Goal: Navigation & Orientation: Find specific page/section

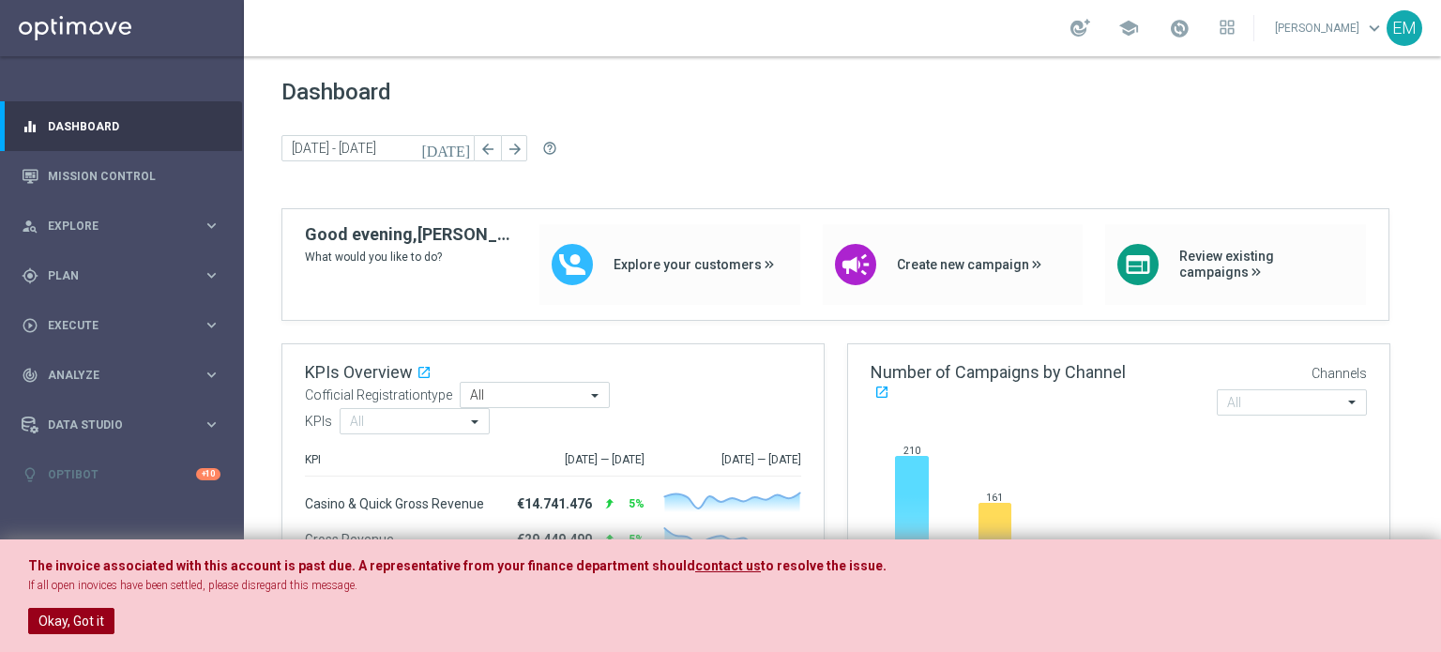
click at [90, 618] on button "Okay, Got it" at bounding box center [71, 621] width 86 height 26
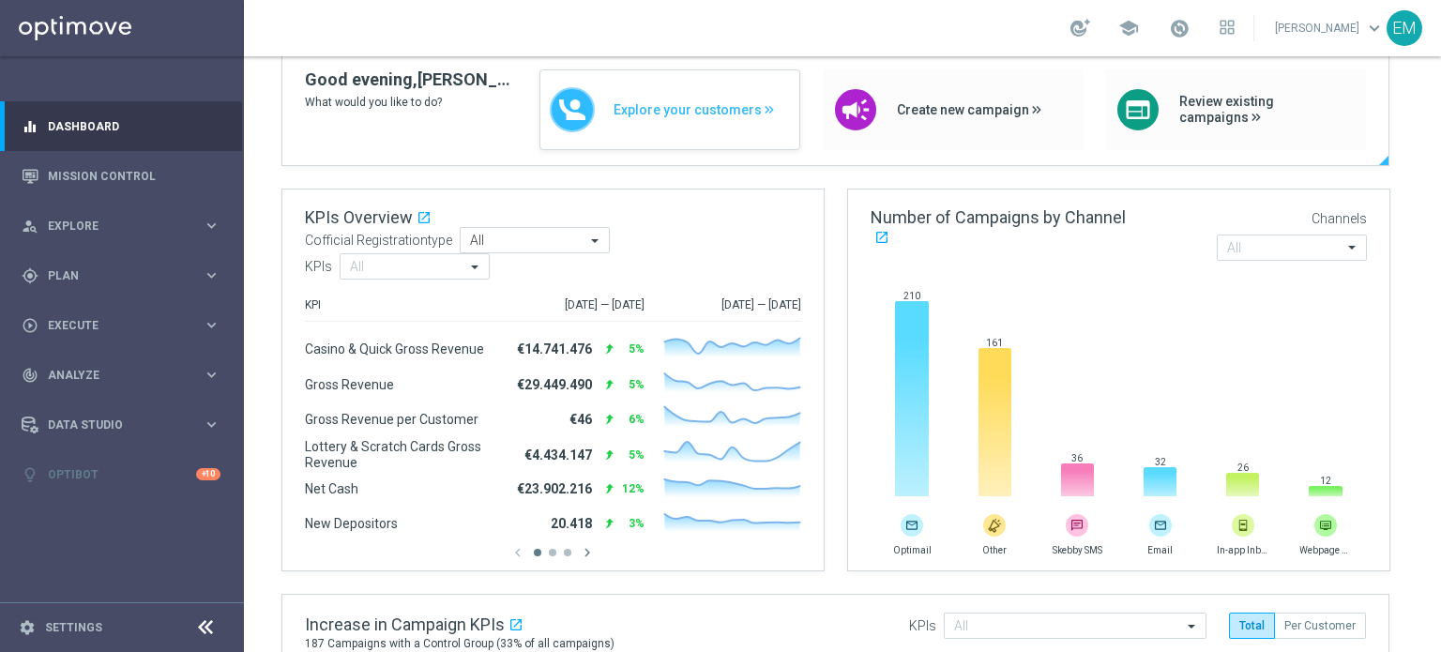
scroll to position [188, 0]
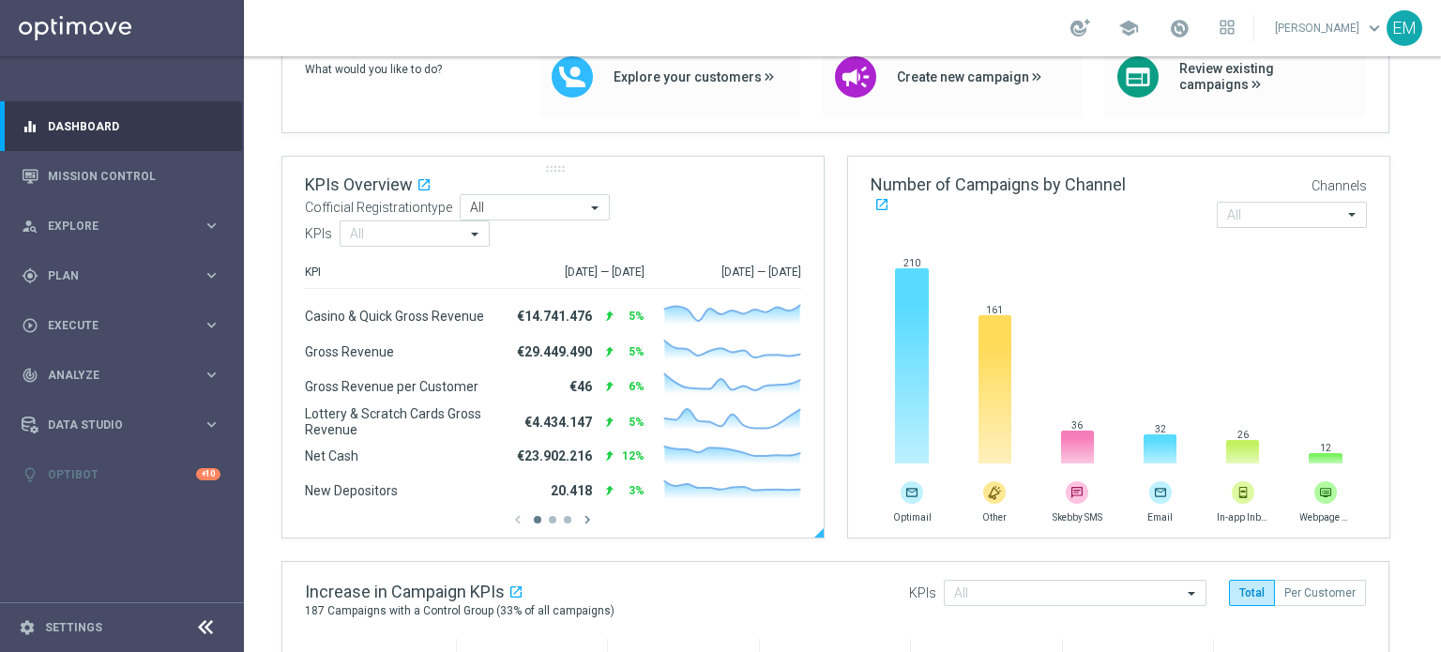
click at [558, 220] on div "Cofficial Registrationtype All All KPIs All" at bounding box center [553, 220] width 496 height 53
click at [595, 204] on span at bounding box center [596, 208] width 23 height 16
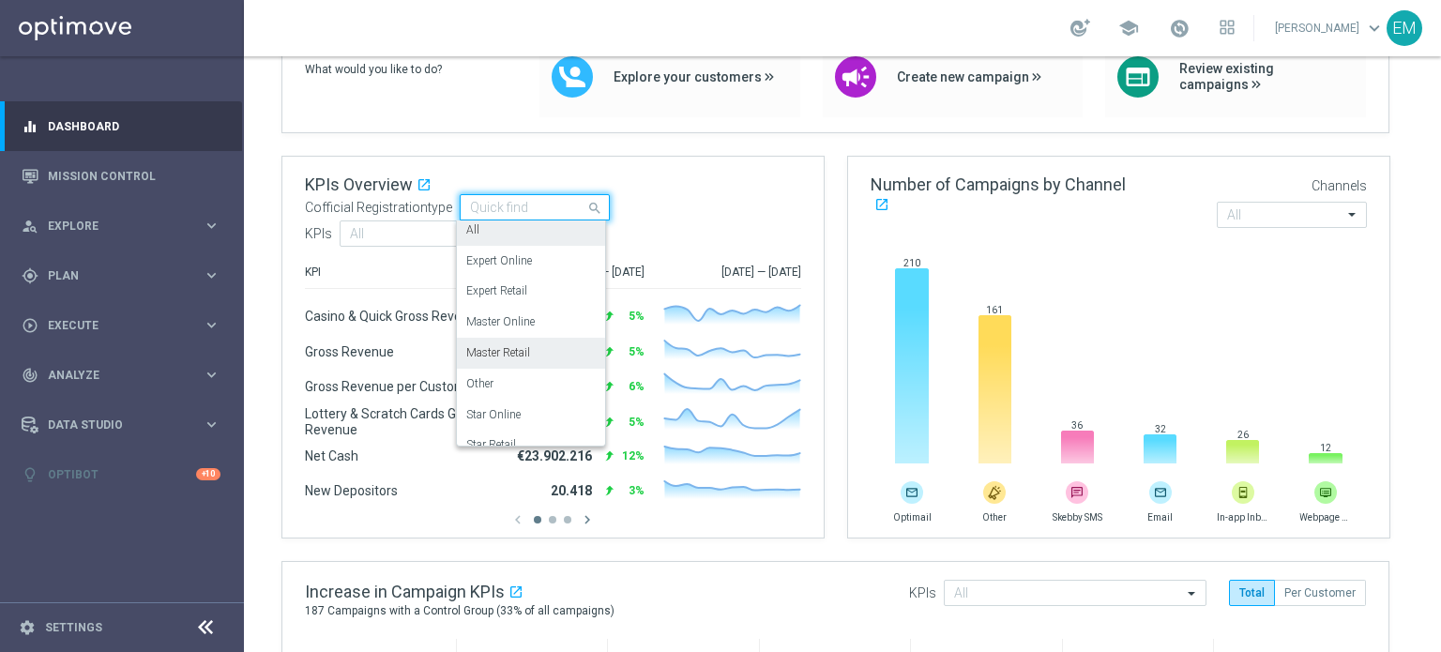
scroll to position [0, 0]
click at [716, 187] on div "KPIs Overview open_in_new .cls-1 { fill: #d1d8dc; } Cofficial Registrationtype …" at bounding box center [552, 211] width 541 height 108
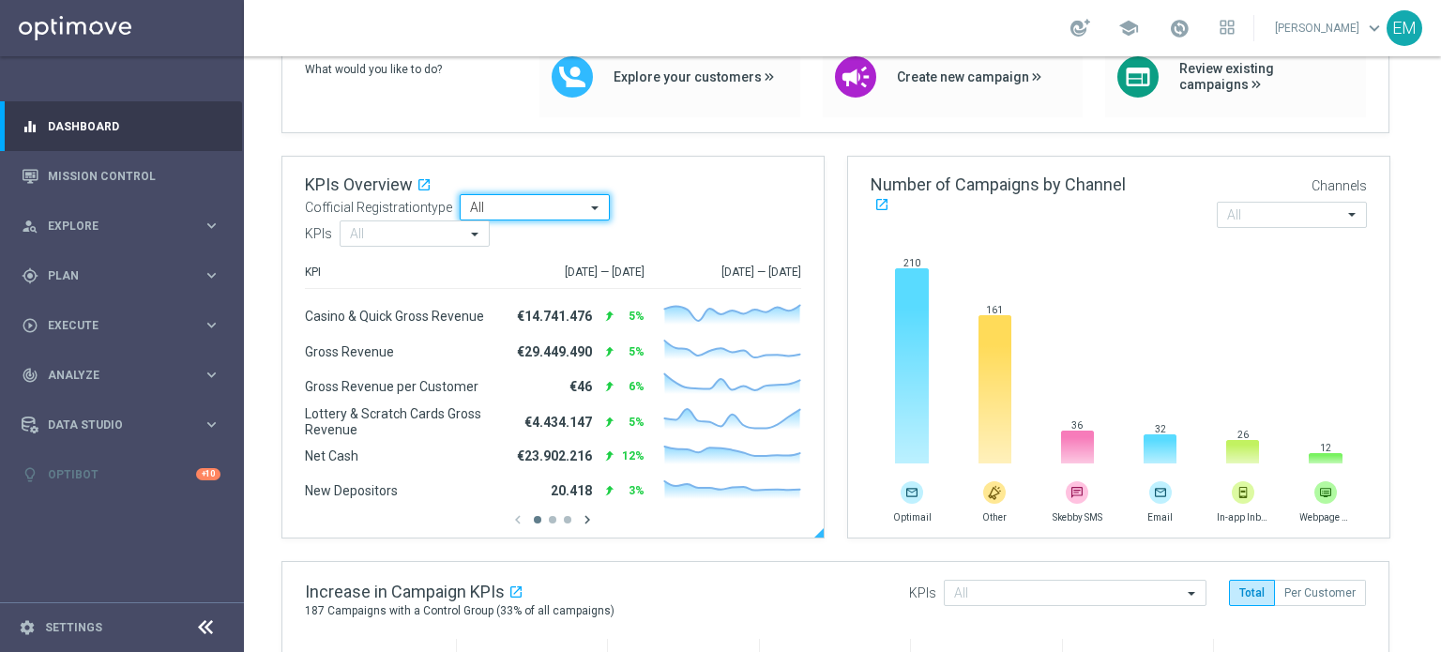
click at [585, 517] on icon "chevron_right" at bounding box center [587, 519] width 17 height 17
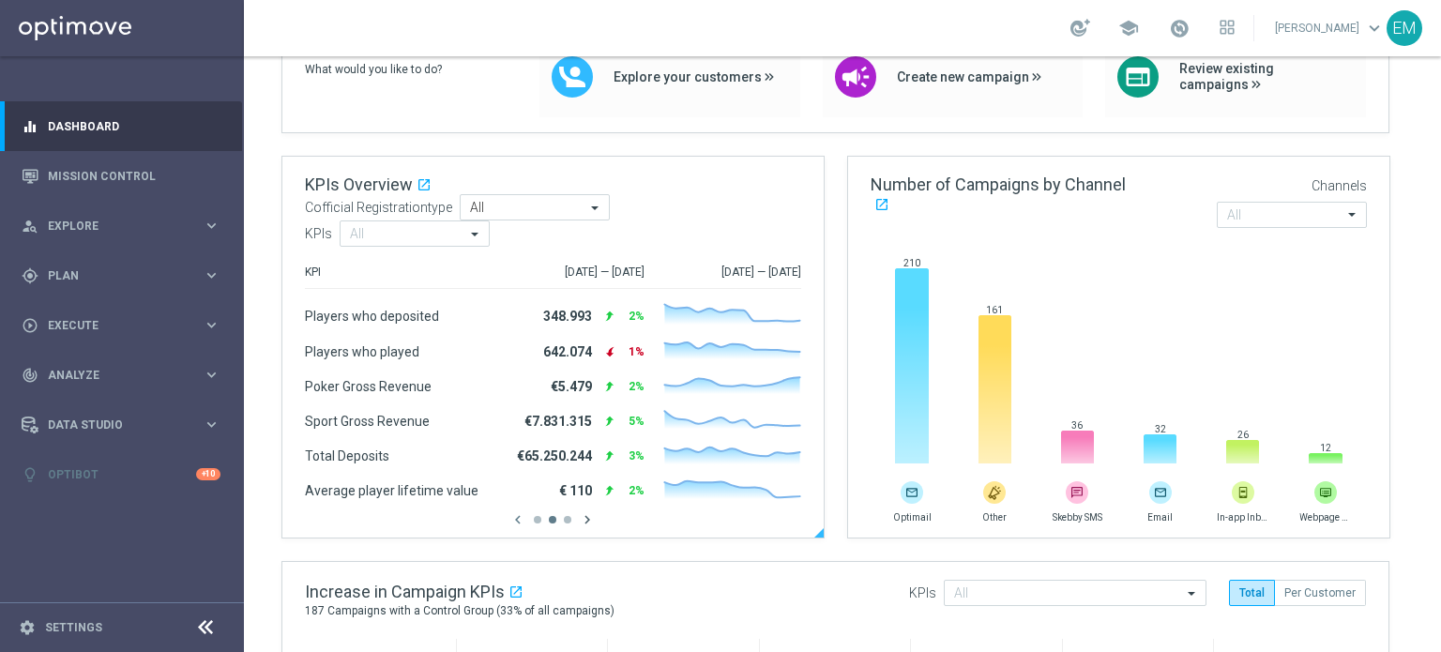
click at [585, 517] on icon "chevron_right" at bounding box center [587, 519] width 17 height 17
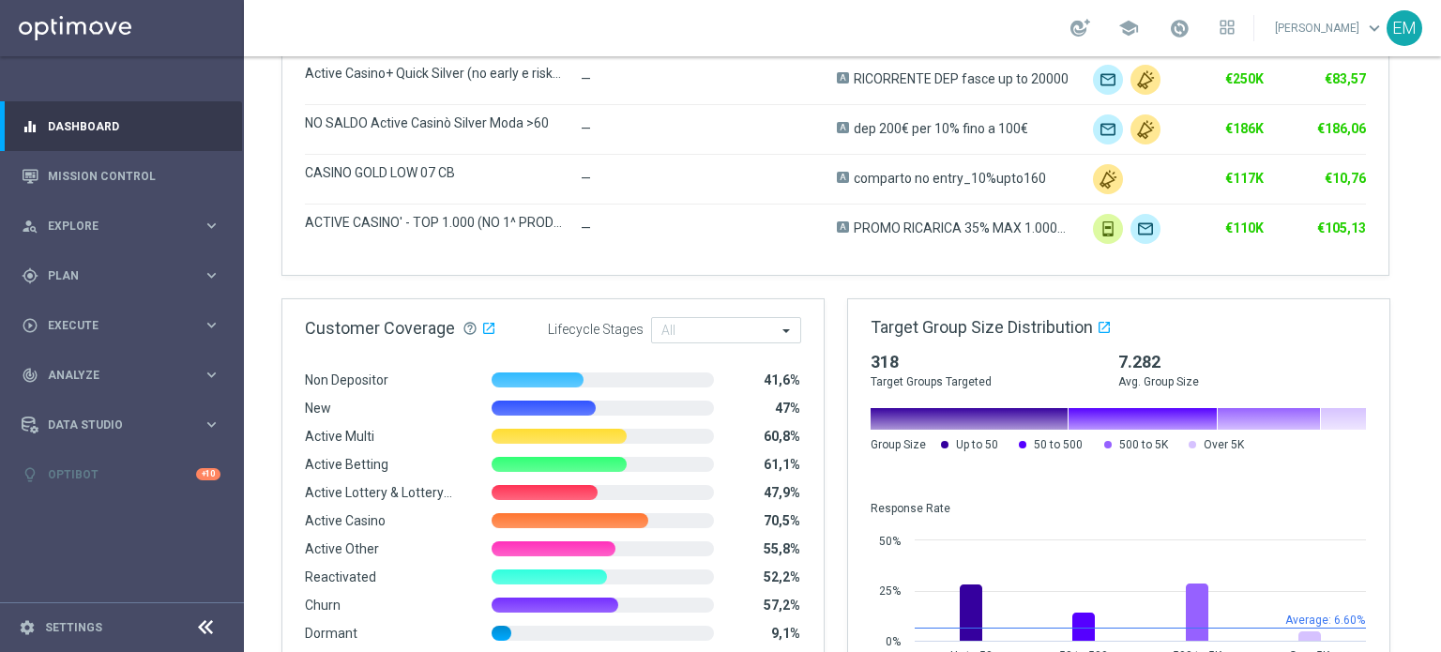
scroll to position [1177, 0]
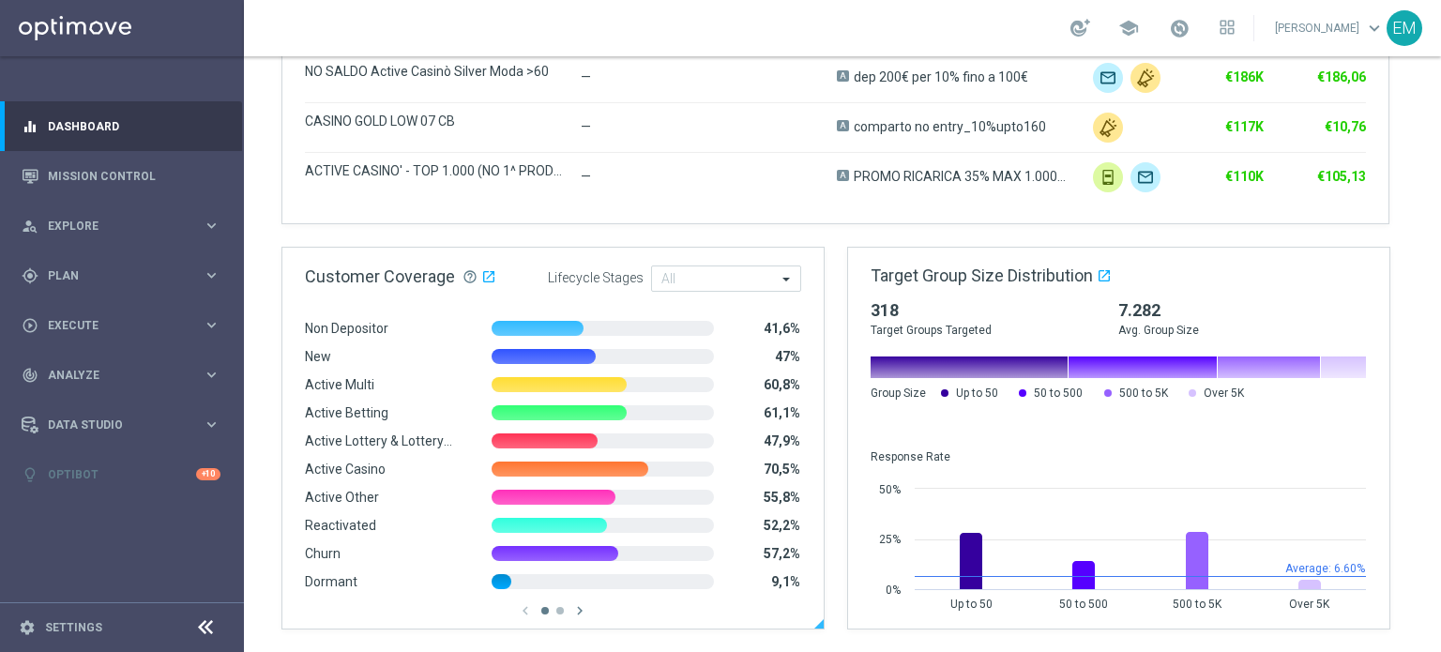
click at [537, 607] on div "chevron_left chevron_right" at bounding box center [552, 610] width 541 height 17
click at [557, 609] on button "button" at bounding box center [560, 611] width 8 height 8
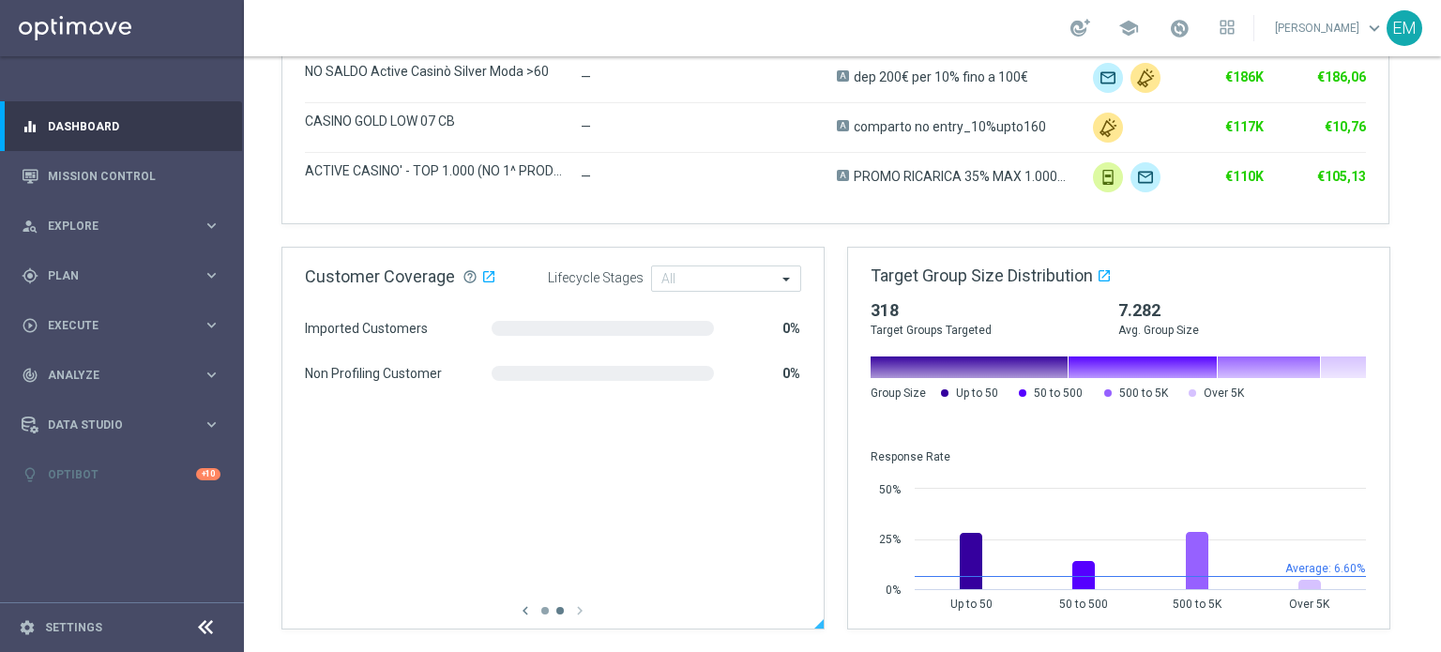
click at [547, 609] on button "button" at bounding box center [545, 611] width 8 height 8
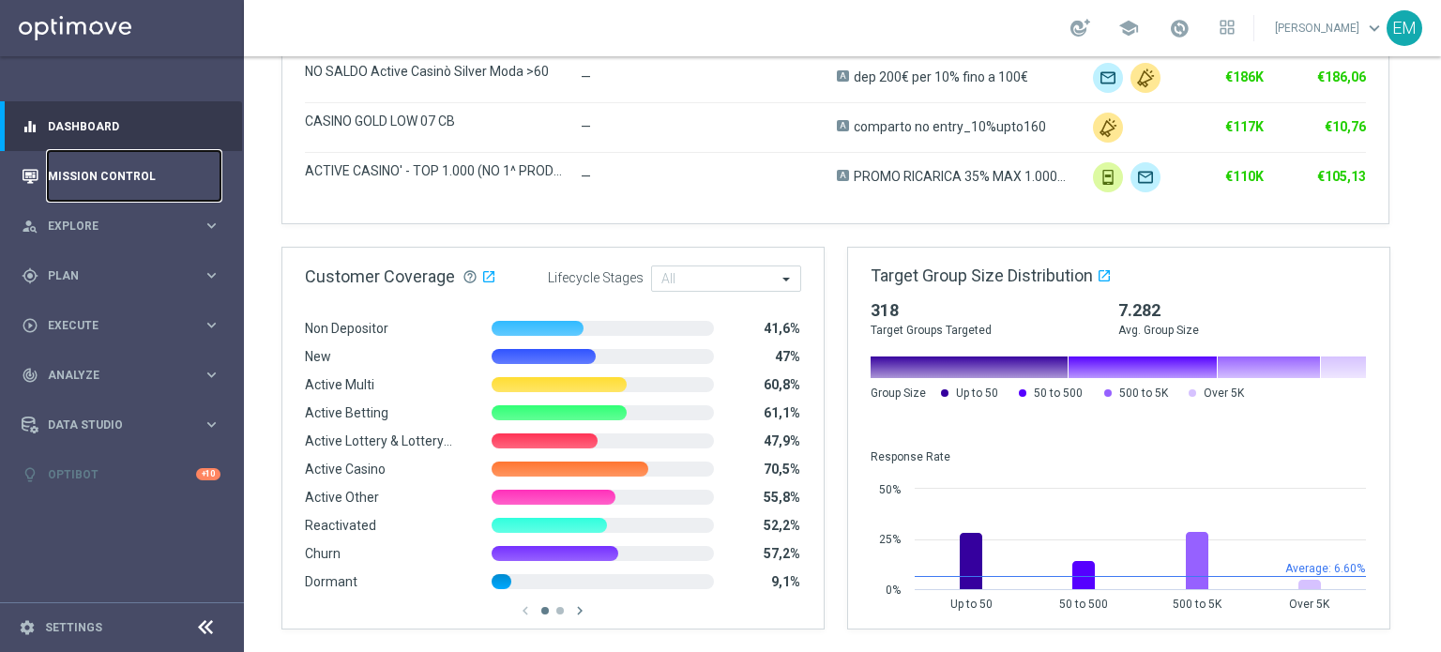
click at [85, 174] on link "Mission Control" at bounding box center [134, 176] width 173 height 50
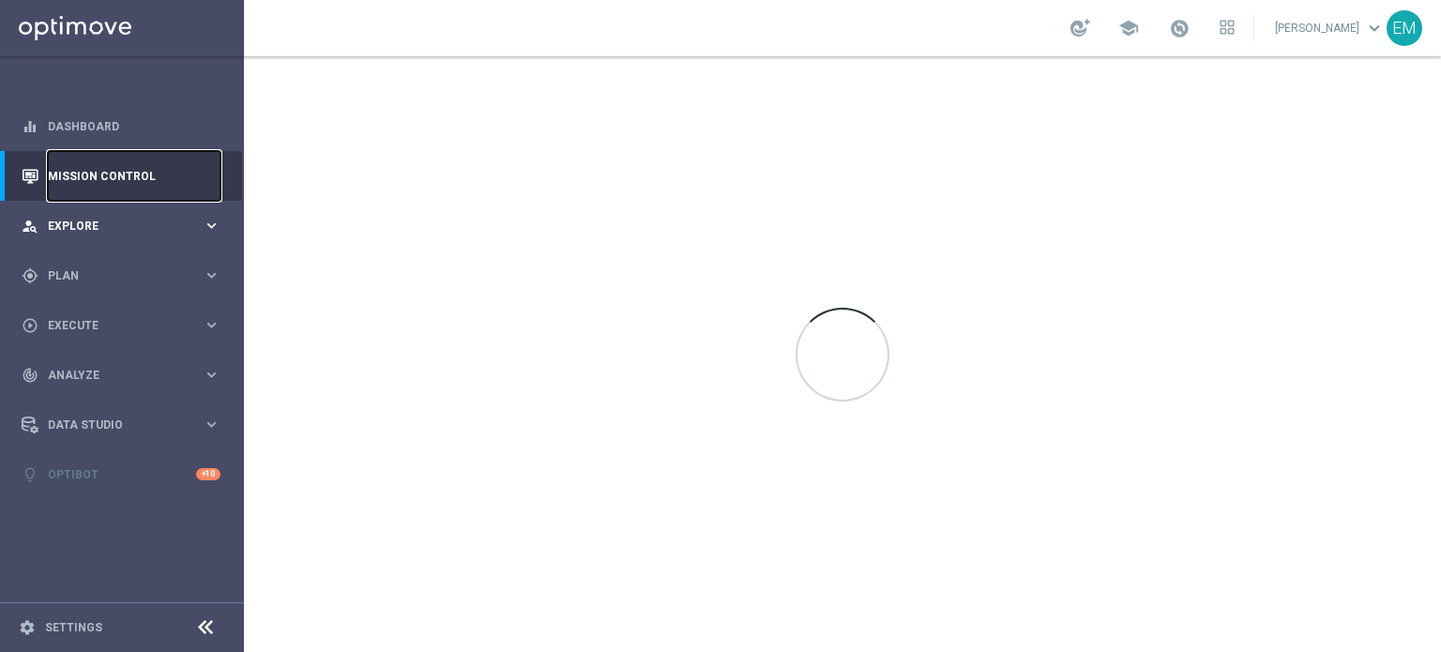
scroll to position [0, 0]
click at [113, 230] on span "Explore" at bounding box center [125, 225] width 155 height 11
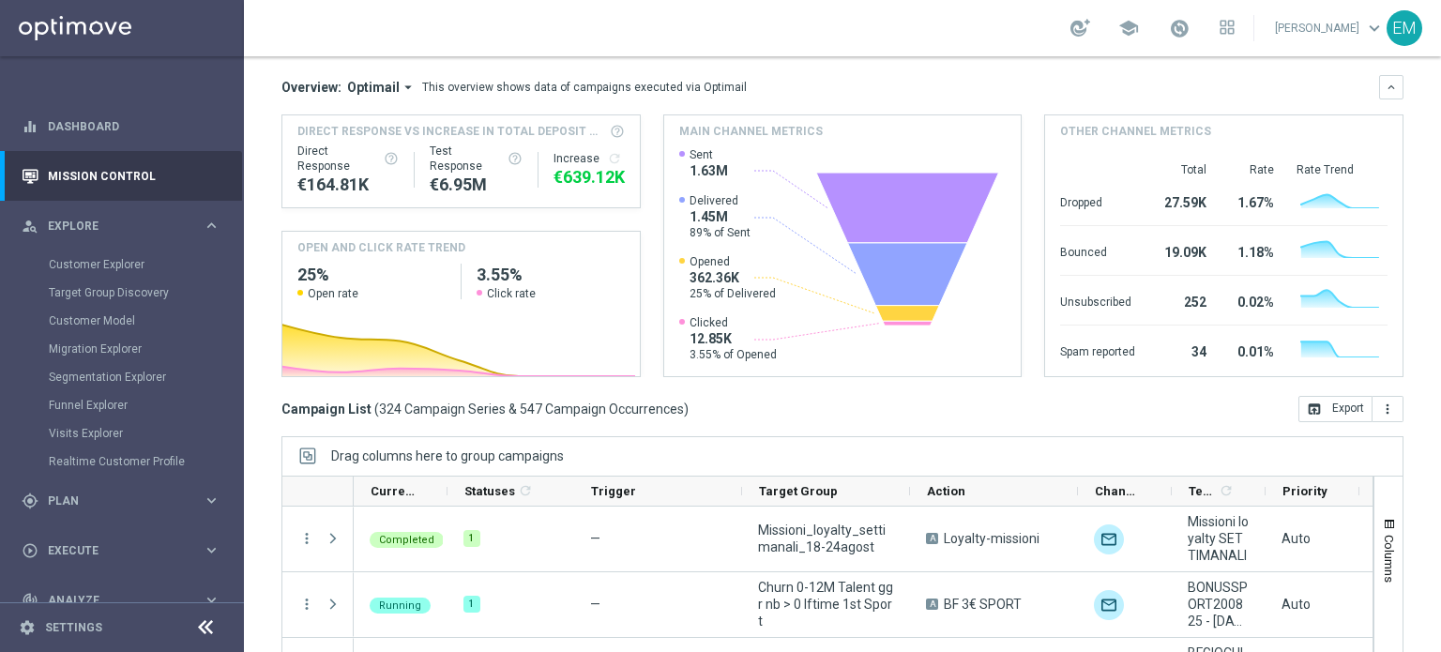
scroll to position [188, 0]
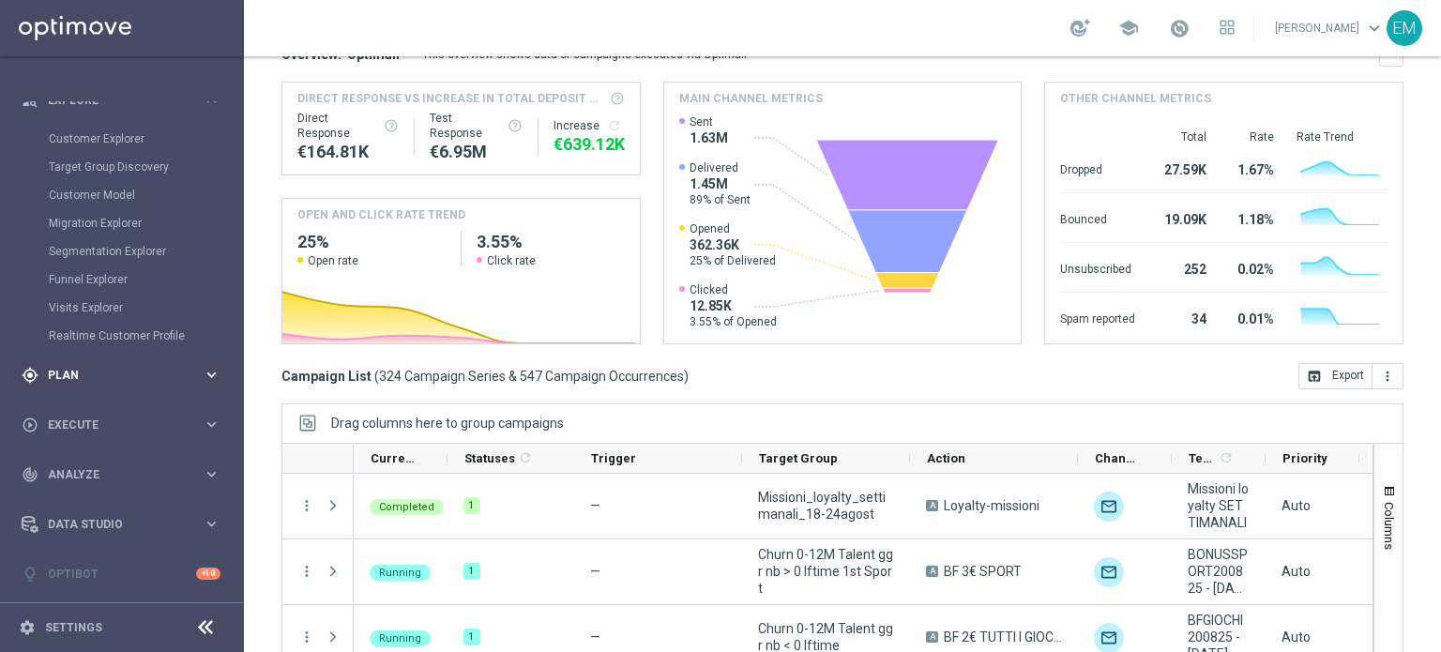
click at [183, 359] on div "gps_fixed Plan keyboard_arrow_right" at bounding box center [121, 375] width 242 height 50
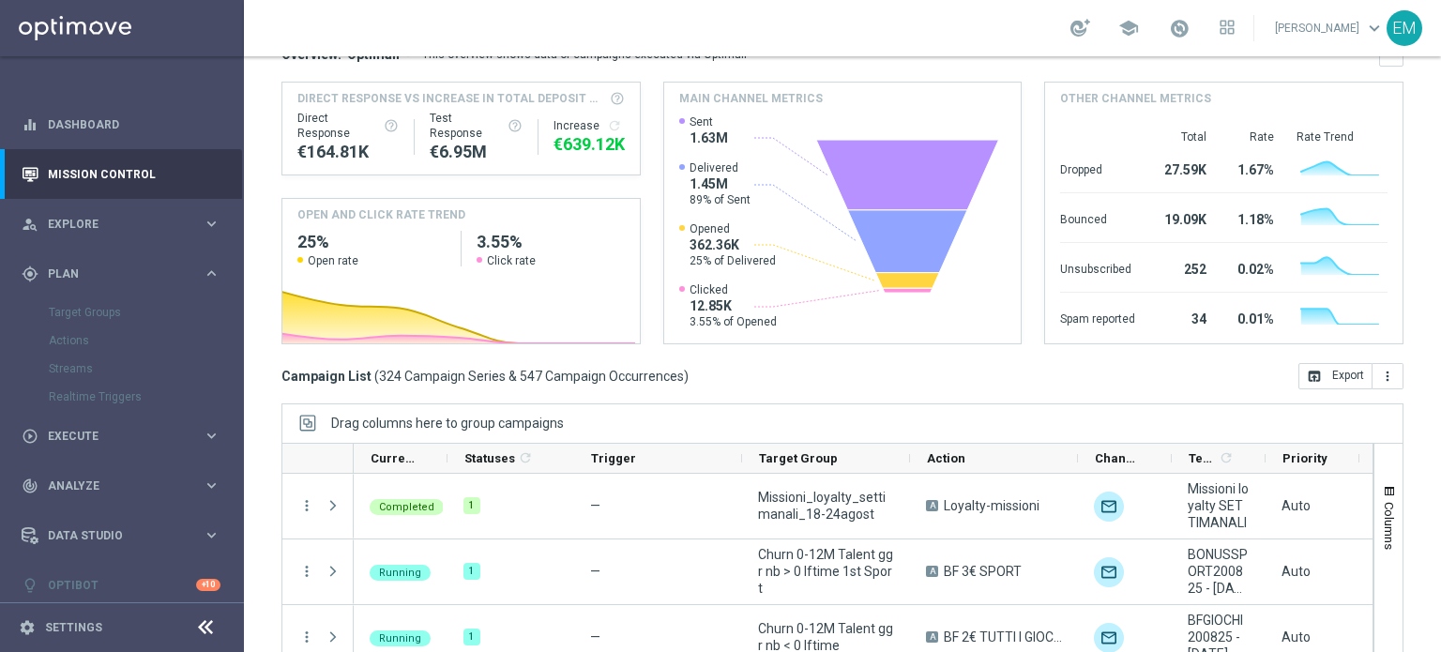
scroll to position [0, 0]
click at [90, 314] on div "Target Groups" at bounding box center [145, 314] width 193 height 28
click at [70, 345] on div "Actions" at bounding box center [145, 342] width 193 height 28
click at [114, 222] on span "Explore" at bounding box center [125, 225] width 155 height 11
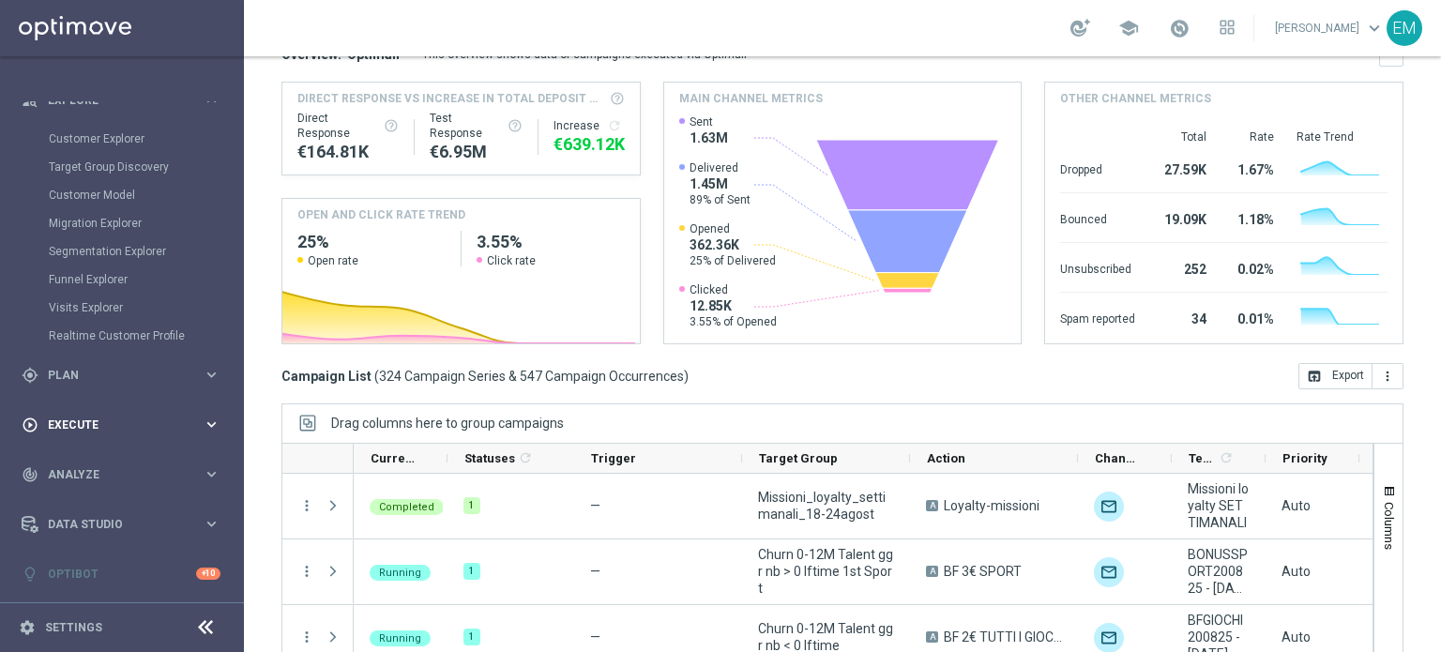
click at [86, 410] on div "play_circle_outline Execute keyboard_arrow_right" at bounding box center [121, 425] width 242 height 50
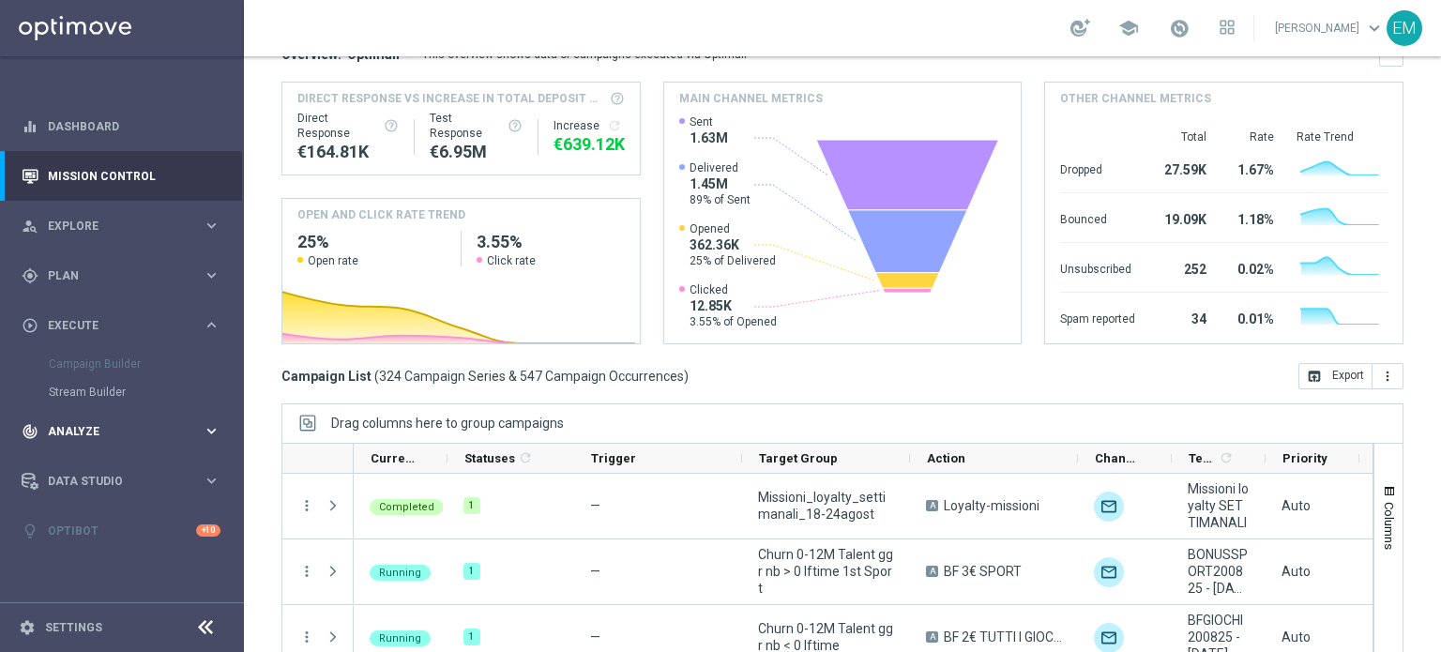
click at [83, 423] on div "track_changes Analyze" at bounding box center [112, 431] width 181 height 17
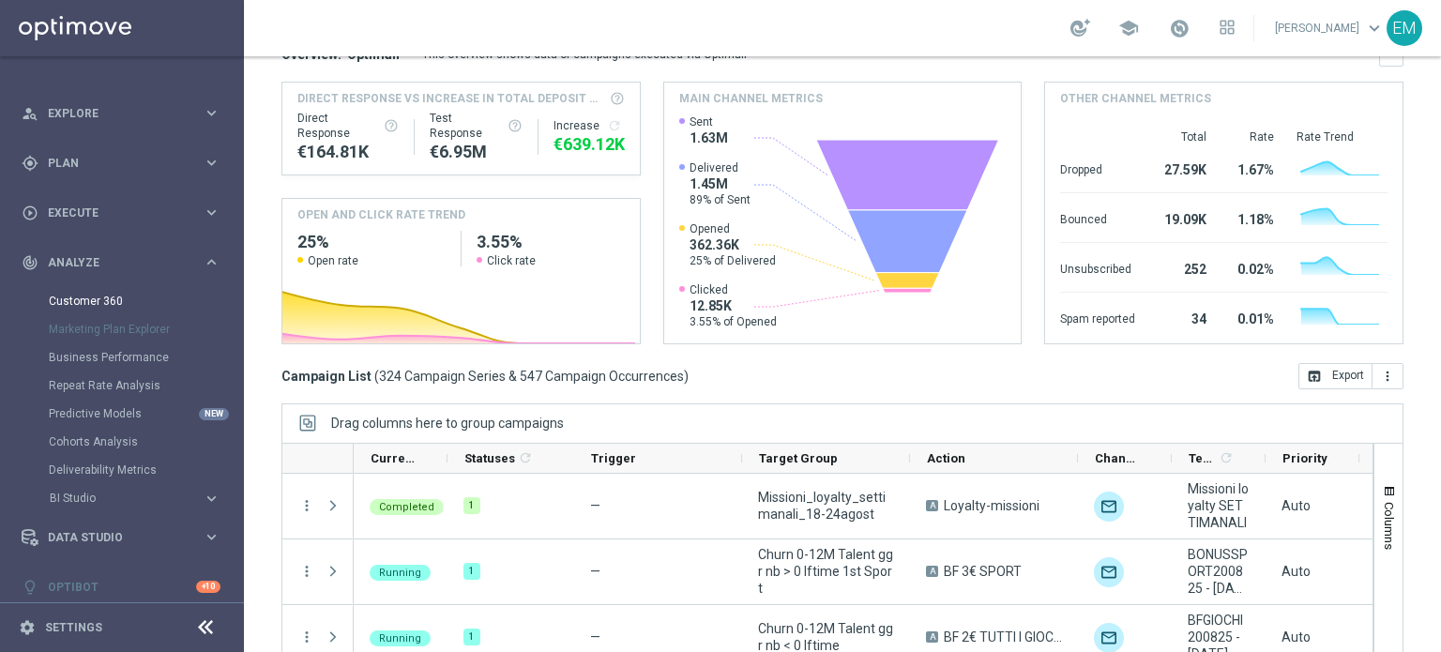
scroll to position [126, 0]
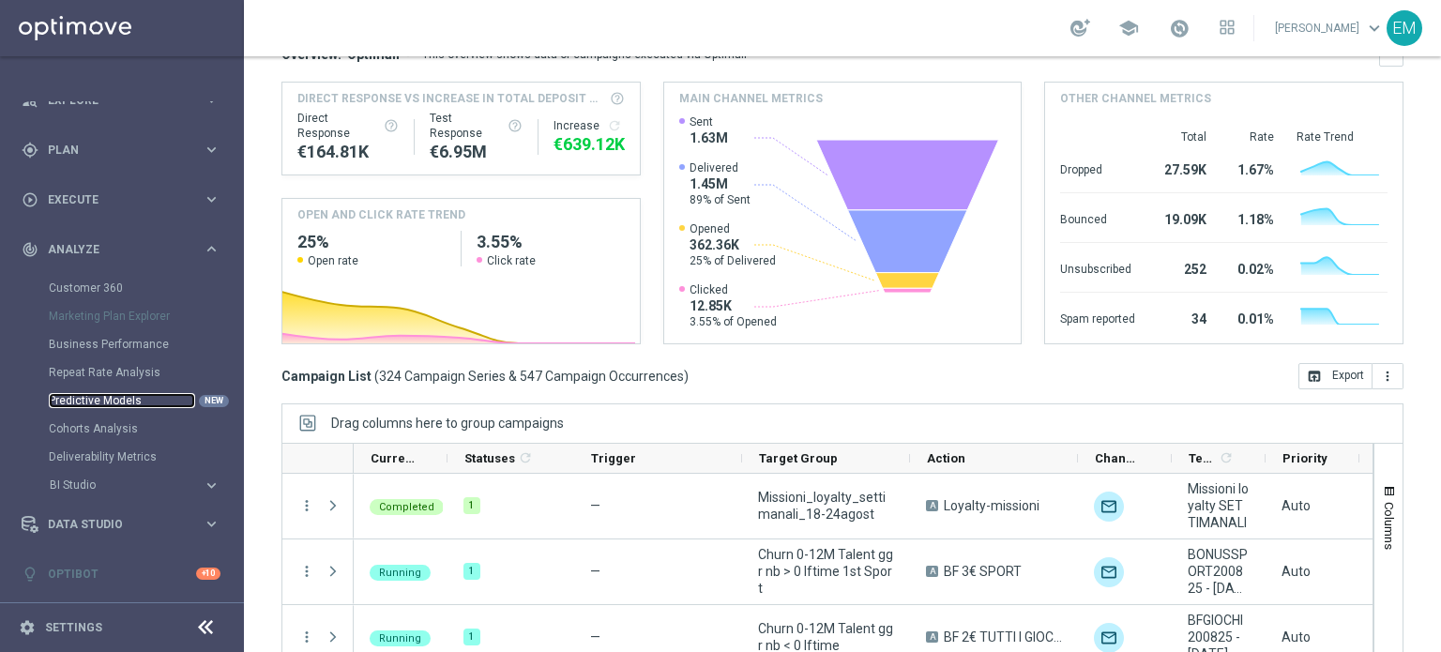
click at [82, 405] on link "Predictive Models" at bounding box center [122, 400] width 146 height 15
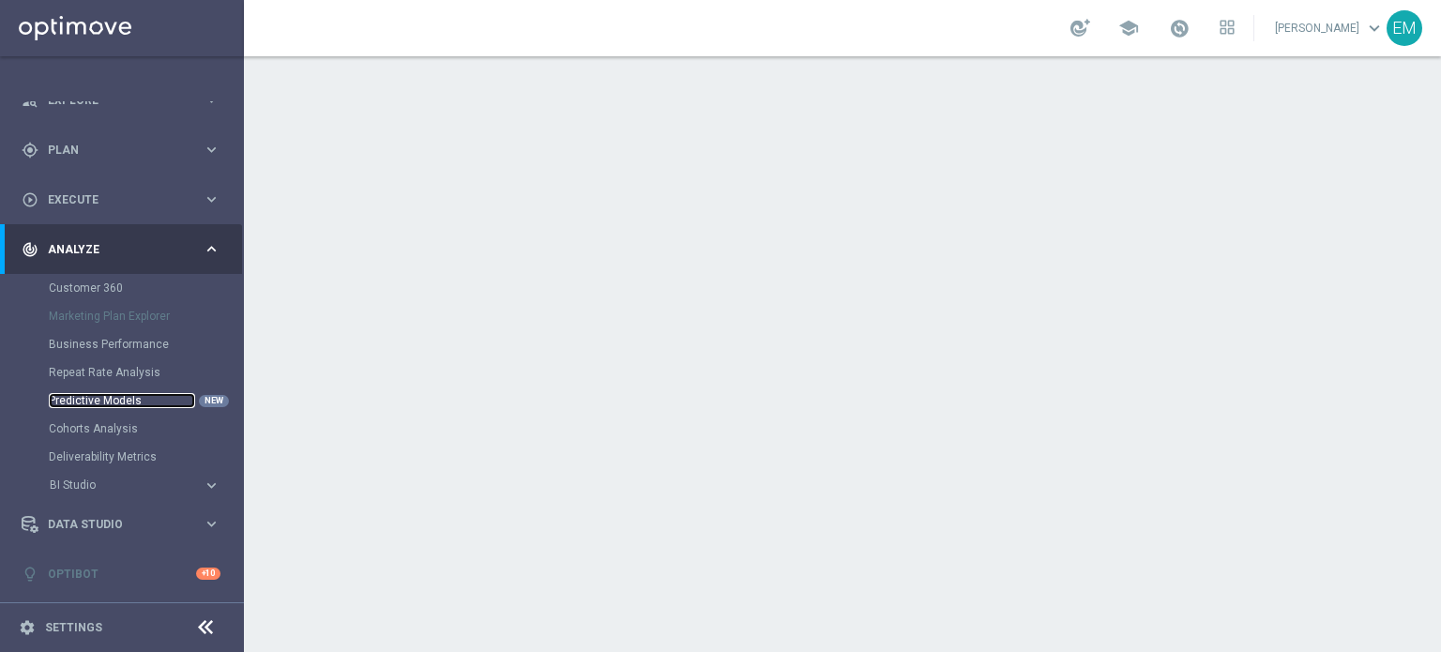
click at [136, 400] on link "Predictive Models" at bounding box center [122, 400] width 146 height 15
click at [1139, 20] on span "school" at bounding box center [1128, 28] width 21 height 21
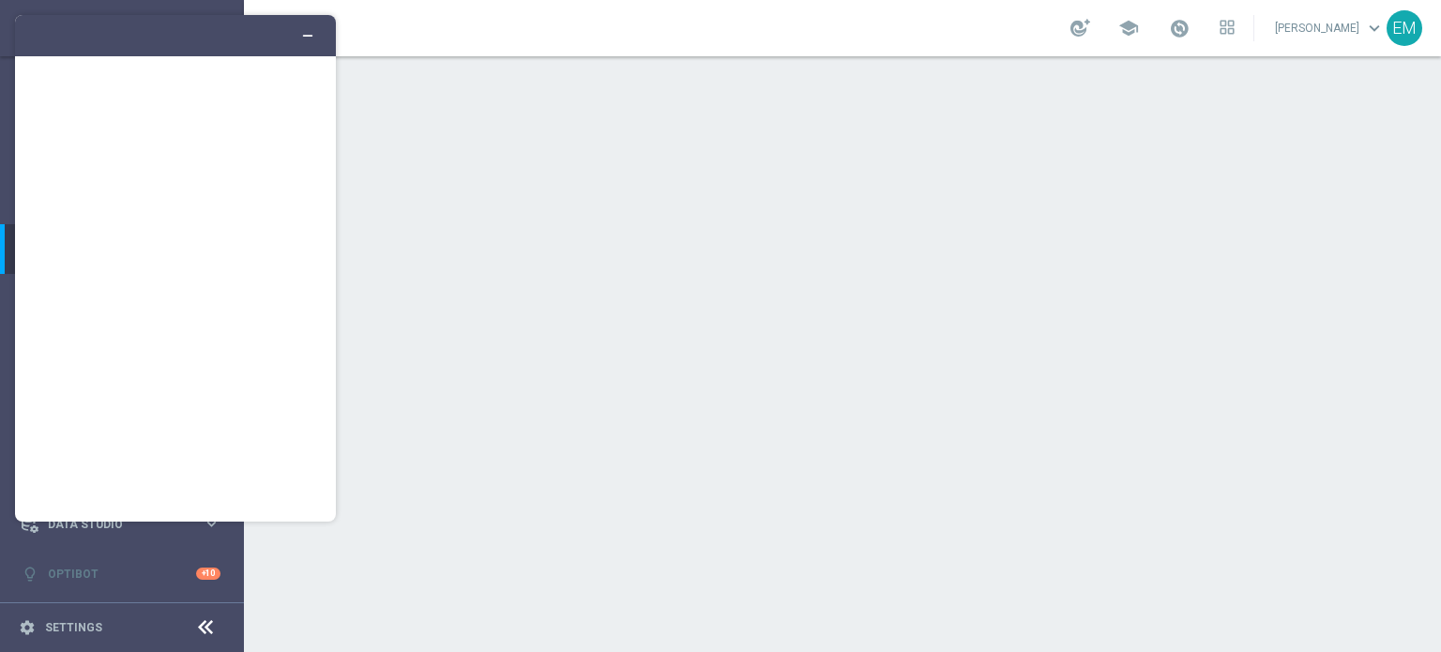
click at [1297, 22] on link "Elena Mameli keyboard_arrow_down" at bounding box center [1329, 28] width 113 height 28
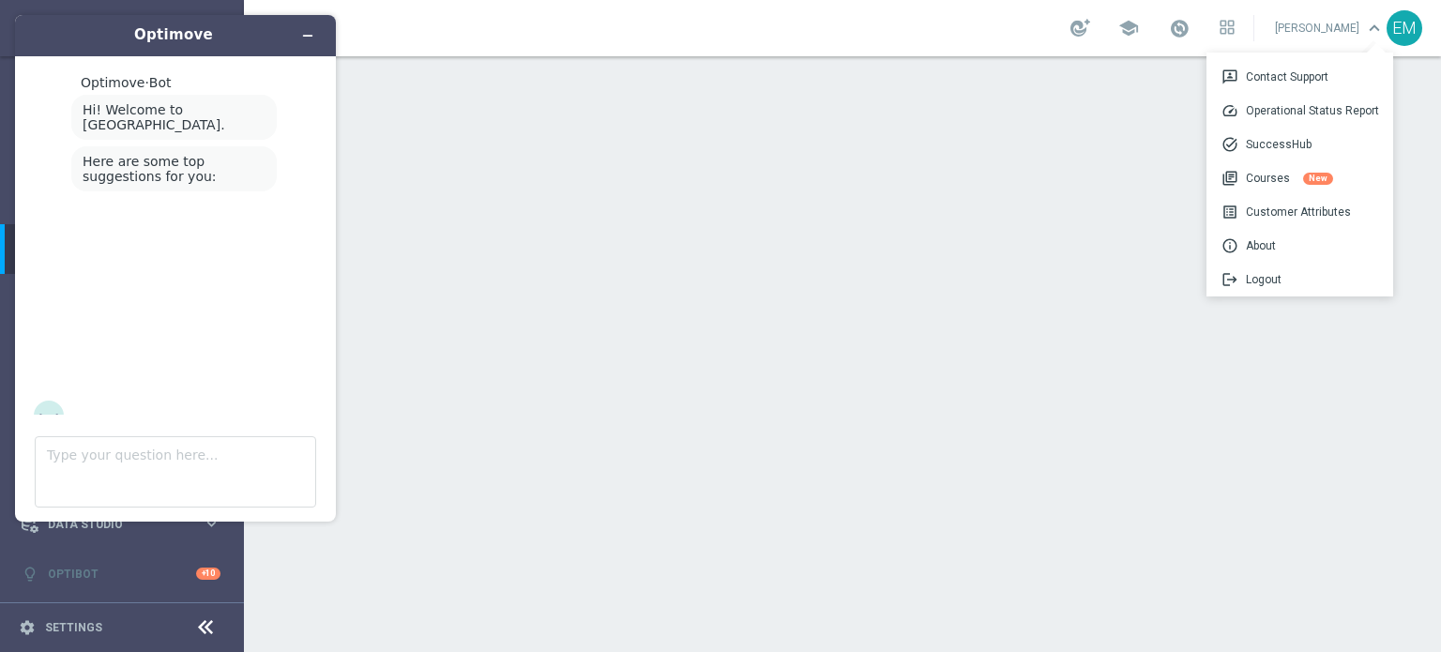
scroll to position [24, 0]
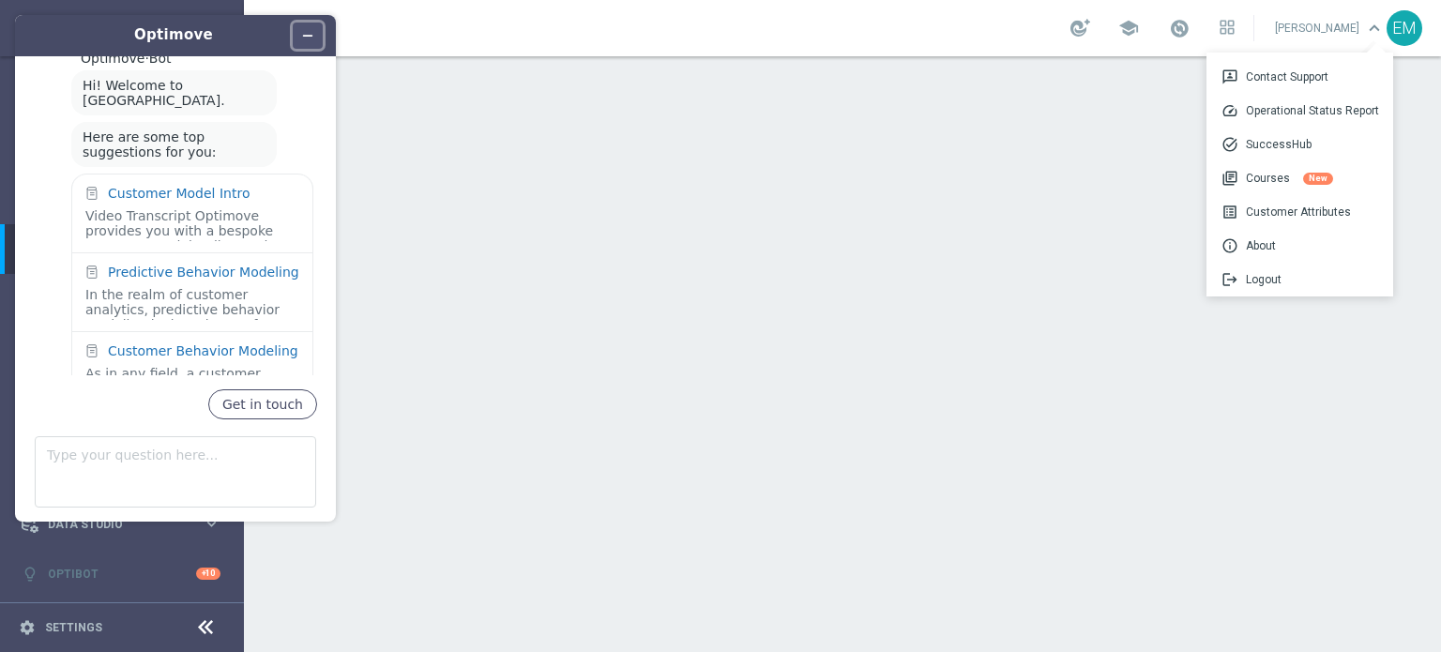
click at [293, 38] on button "Minimize widget" at bounding box center [308, 36] width 30 height 26
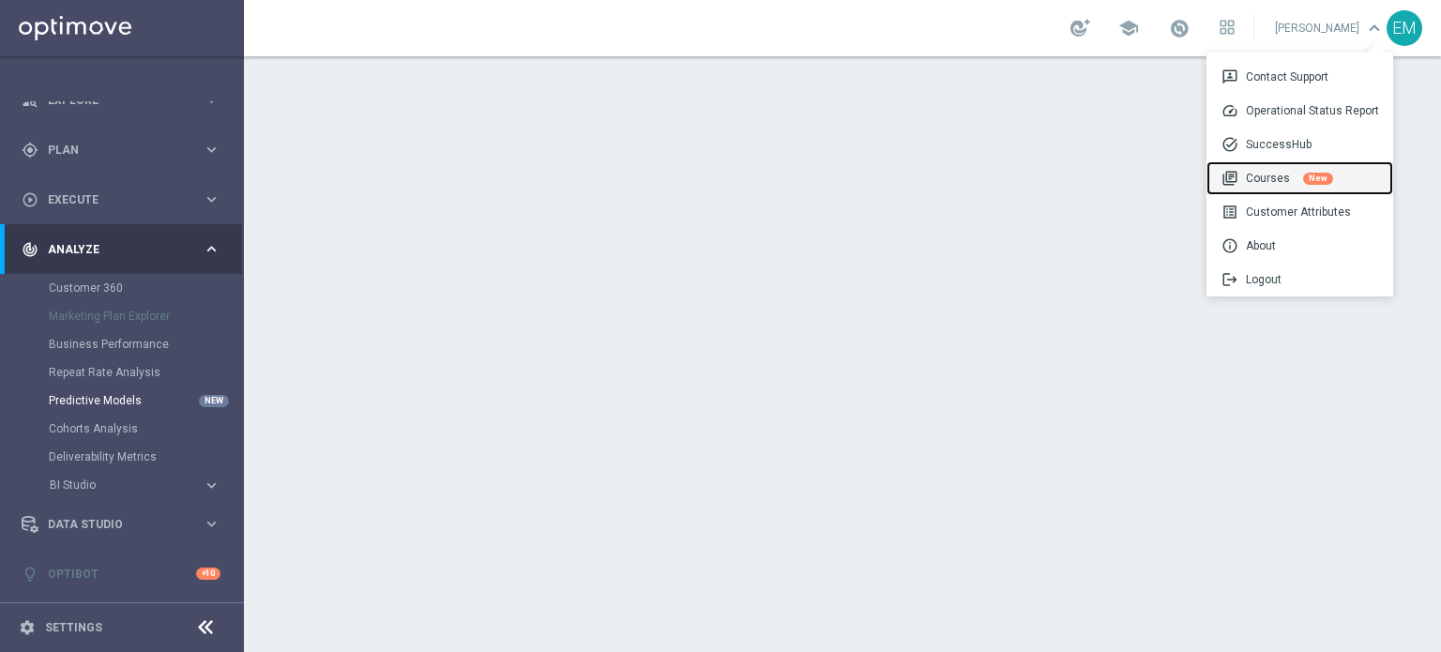
click at [1275, 178] on div "library_books Courses New" at bounding box center [1299, 178] width 187 height 34
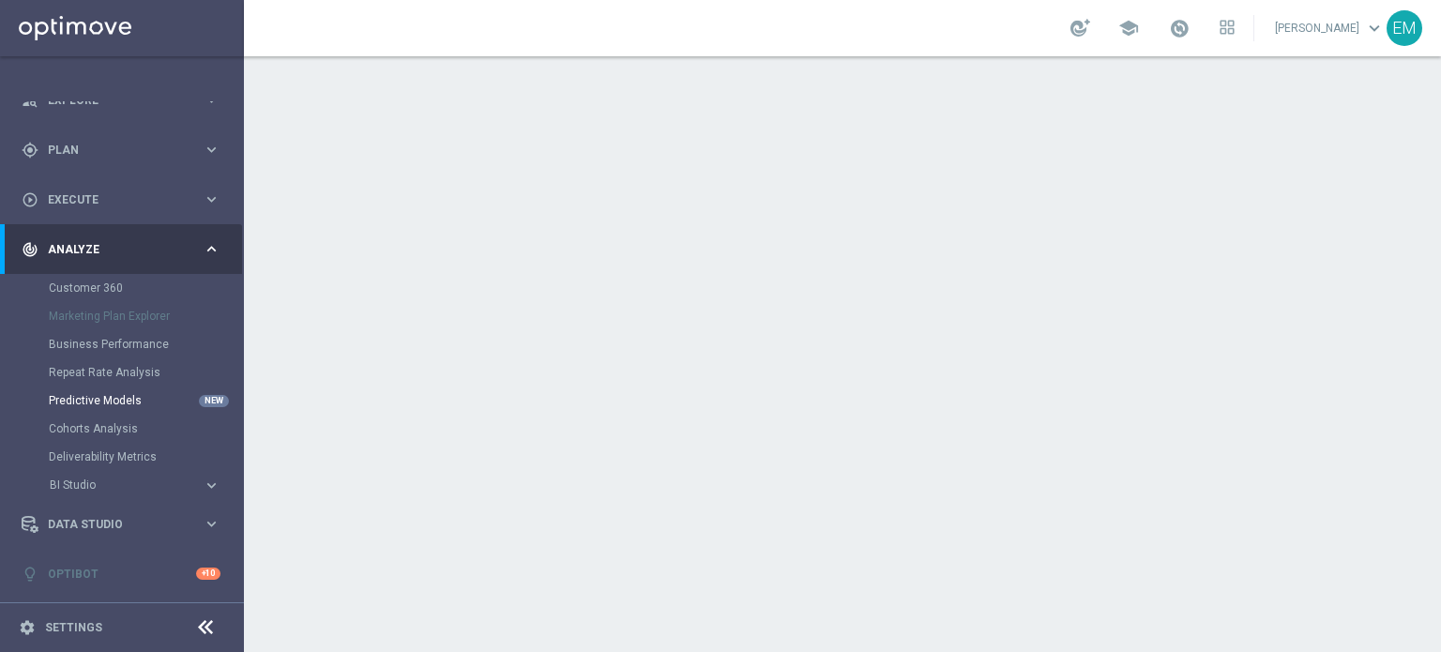
click at [135, 573] on link "Optibot" at bounding box center [122, 574] width 148 height 50
click at [197, 572] on div "+10" at bounding box center [208, 573] width 24 height 12
click at [203, 522] on icon "keyboard_arrow_right" at bounding box center [212, 524] width 18 height 18
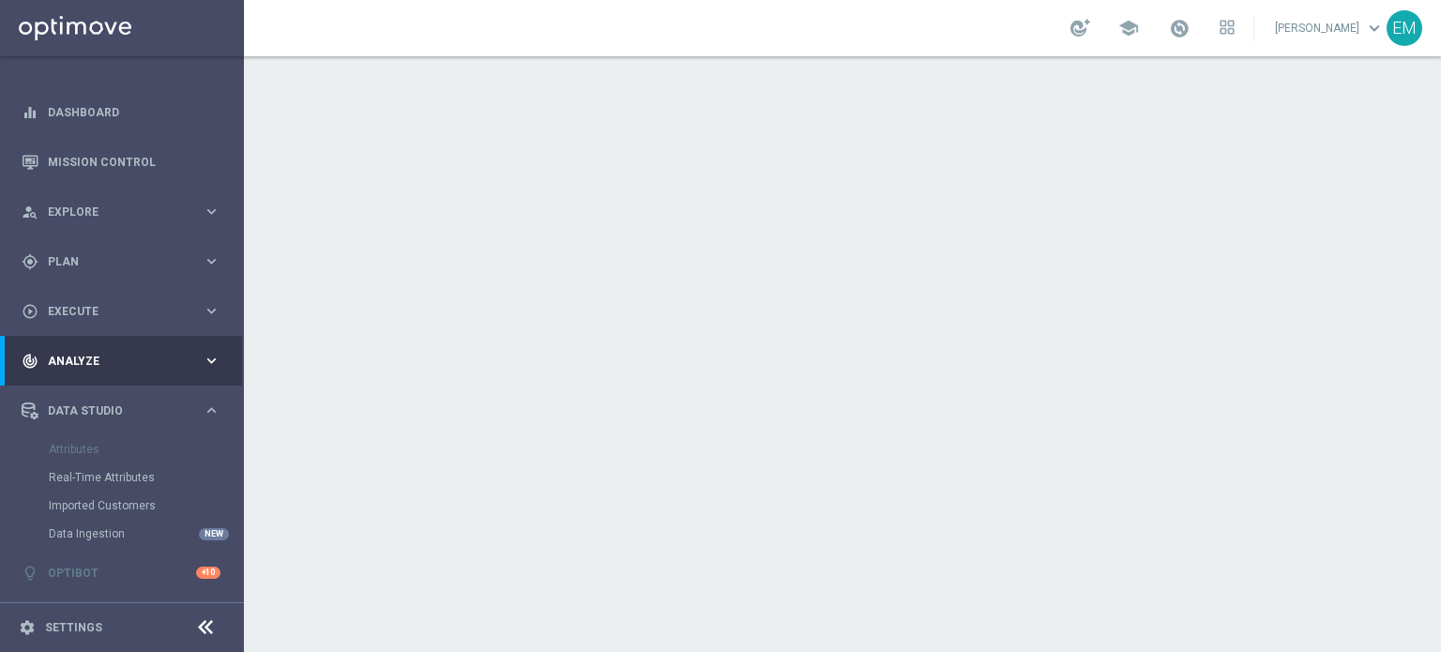
scroll to position [13, 0]
click at [95, 477] on link "Real-Time Attributes" at bounding box center [122, 478] width 146 height 15
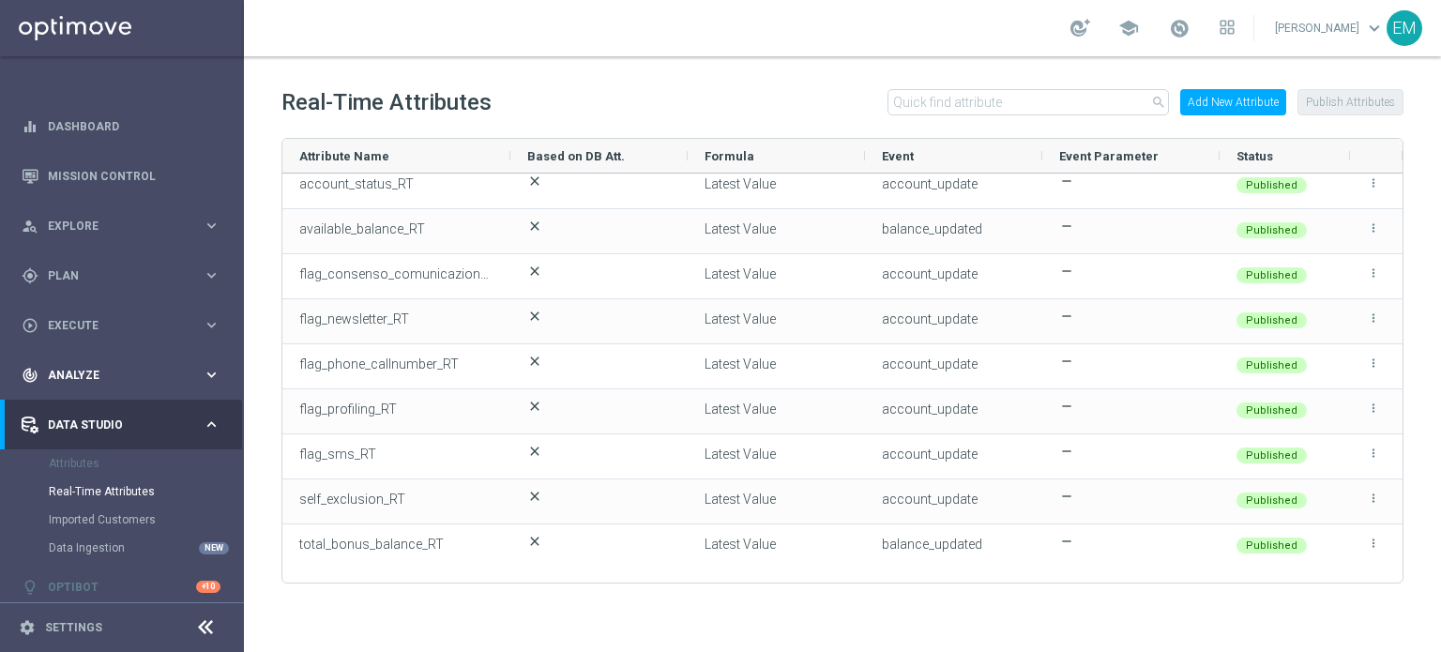
click at [183, 369] on div "track_changes Analyze keyboard_arrow_right" at bounding box center [121, 375] width 242 height 50
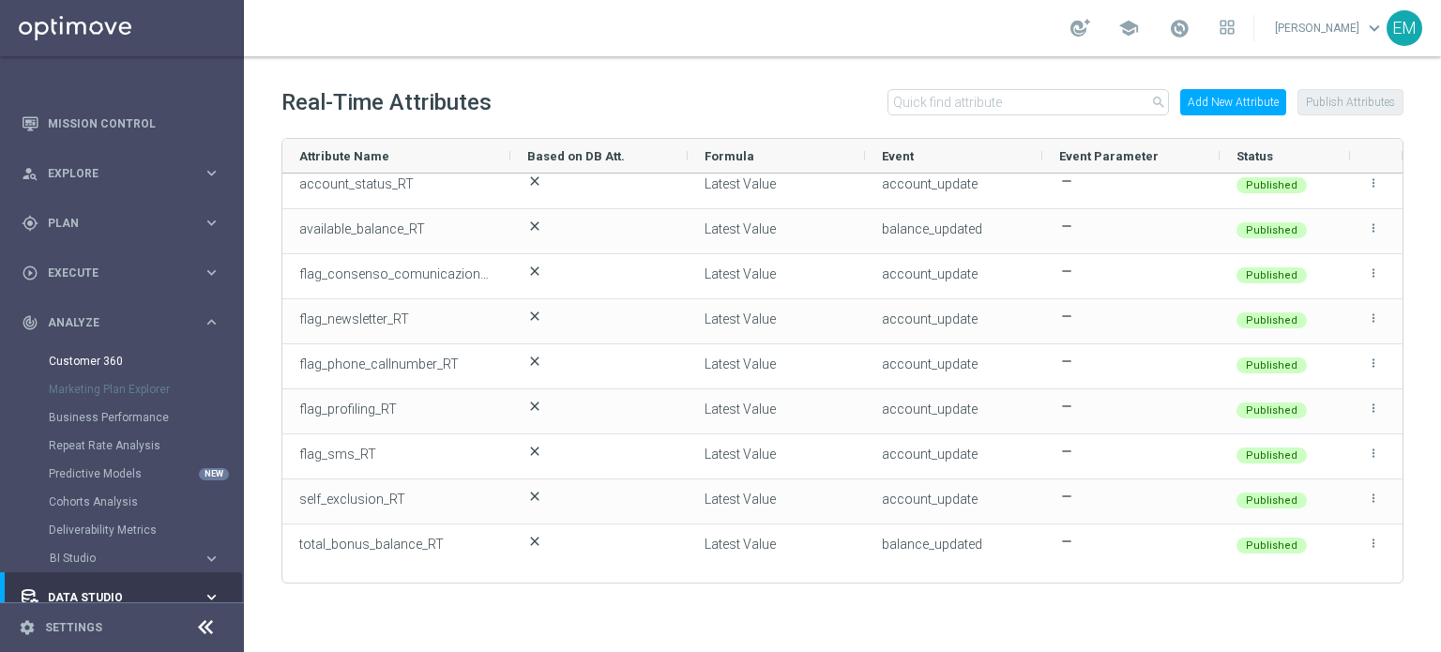
scroll to position [126, 0]
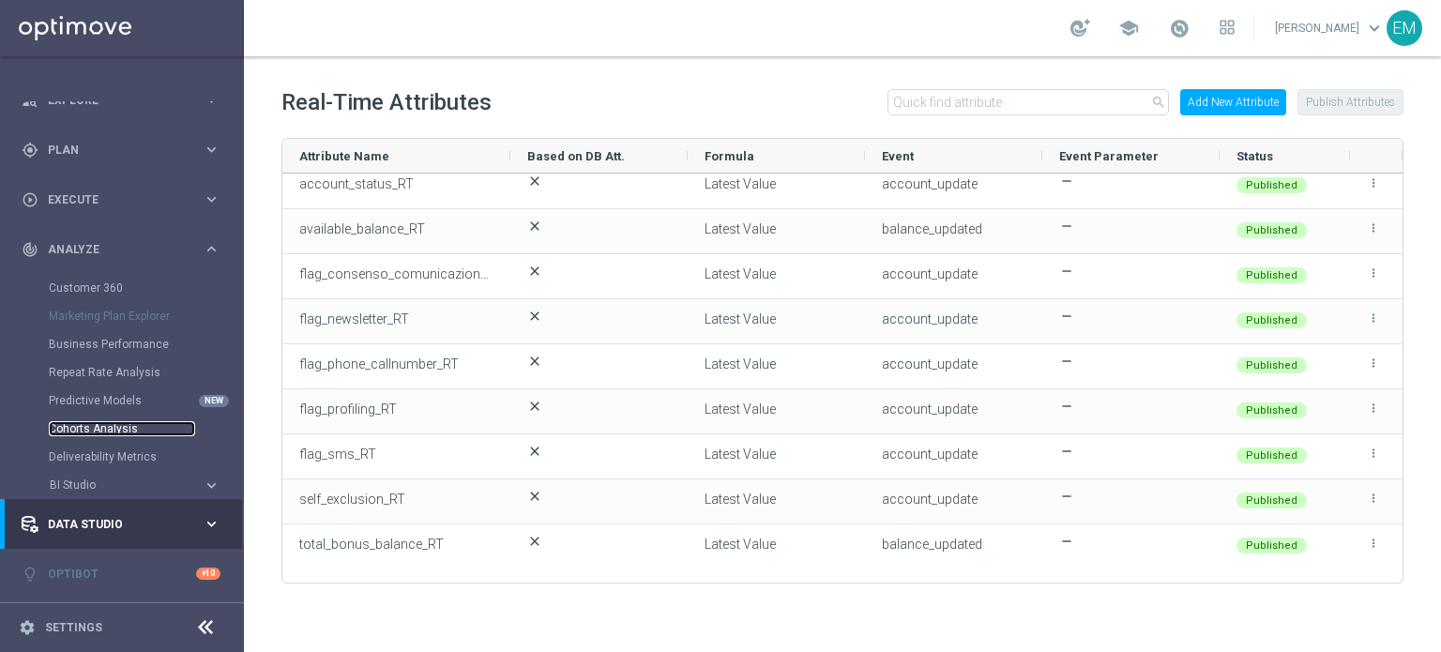
click at [97, 433] on link "Cohorts Analysis" at bounding box center [122, 428] width 146 height 15
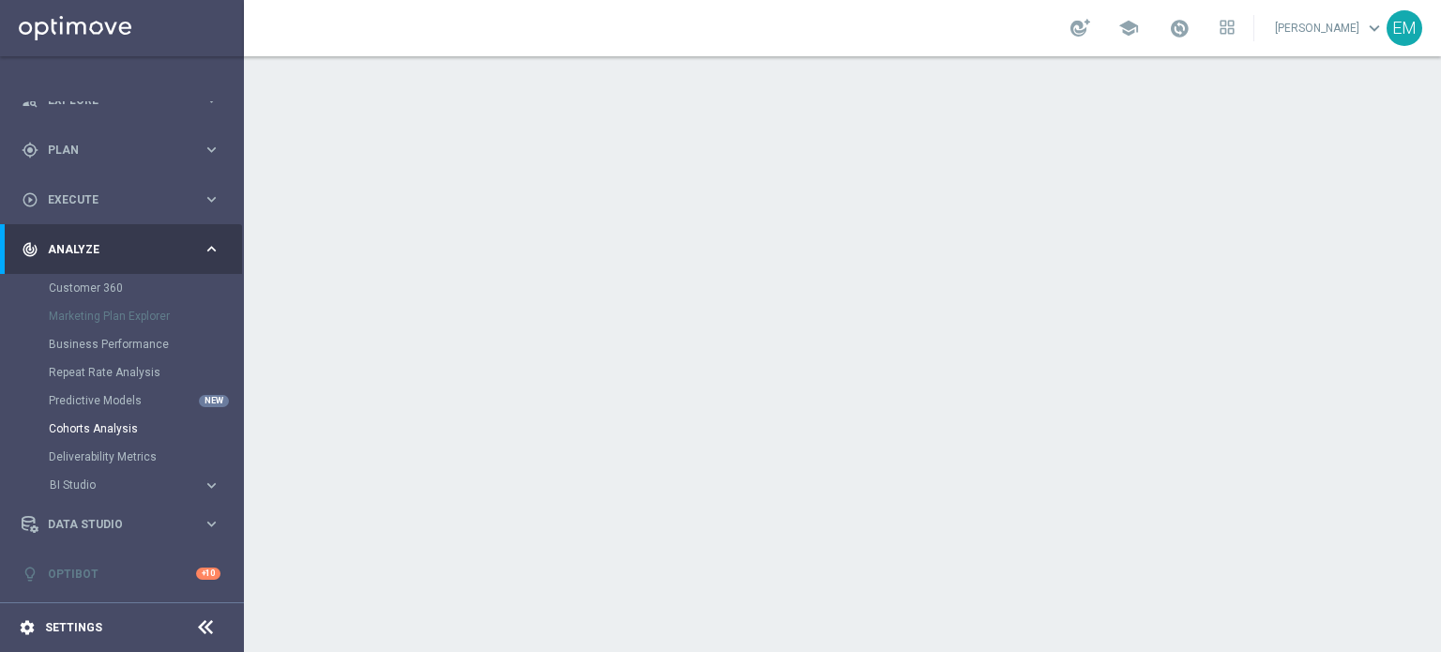
click at [42, 622] on div "settings Settings" at bounding box center [94, 627] width 188 height 17
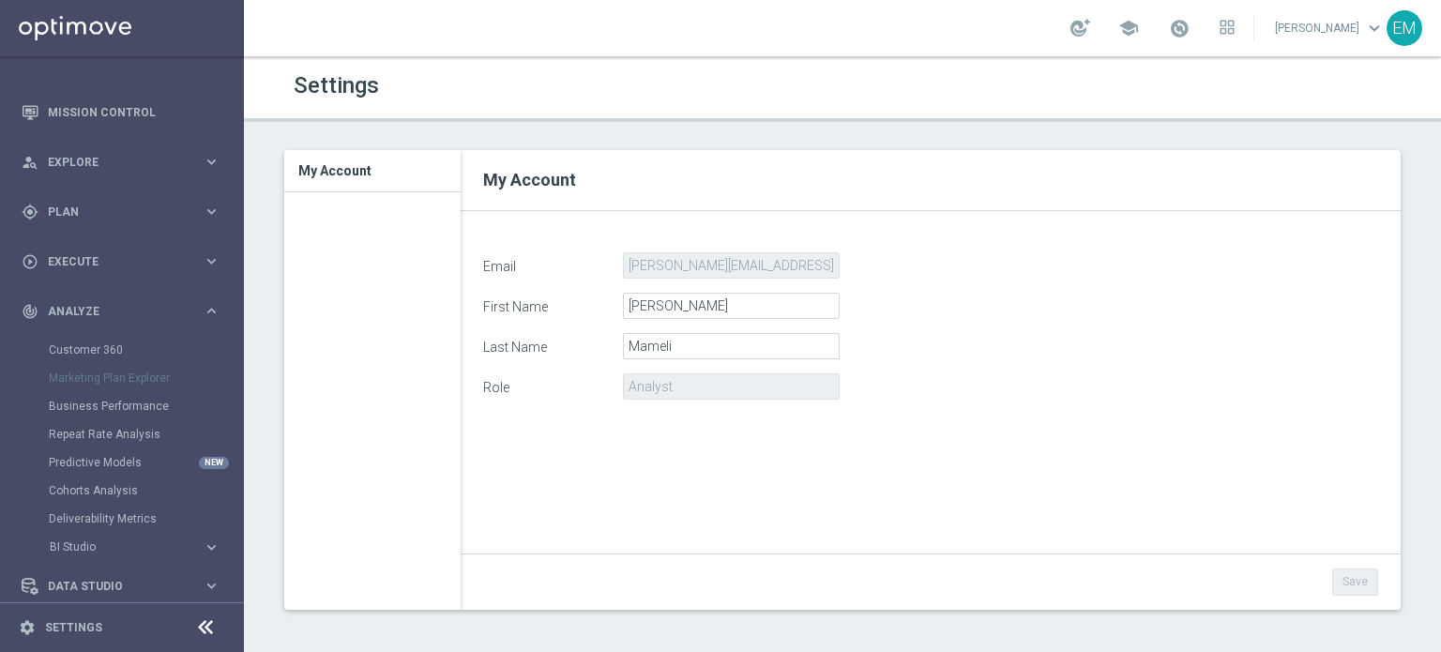
scroll to position [94, 0]
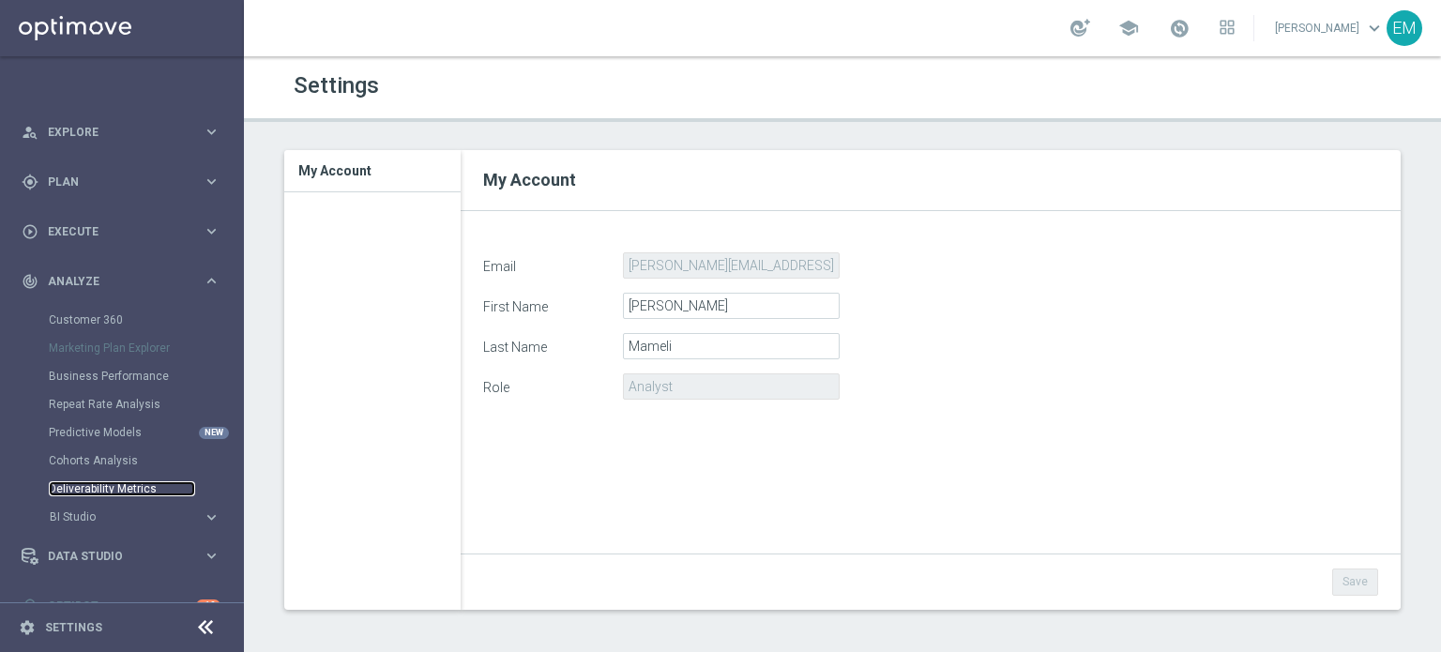
click at [121, 487] on link "Deliverability Metrics" at bounding box center [122, 488] width 146 height 15
